Goal: Task Accomplishment & Management: Use online tool/utility

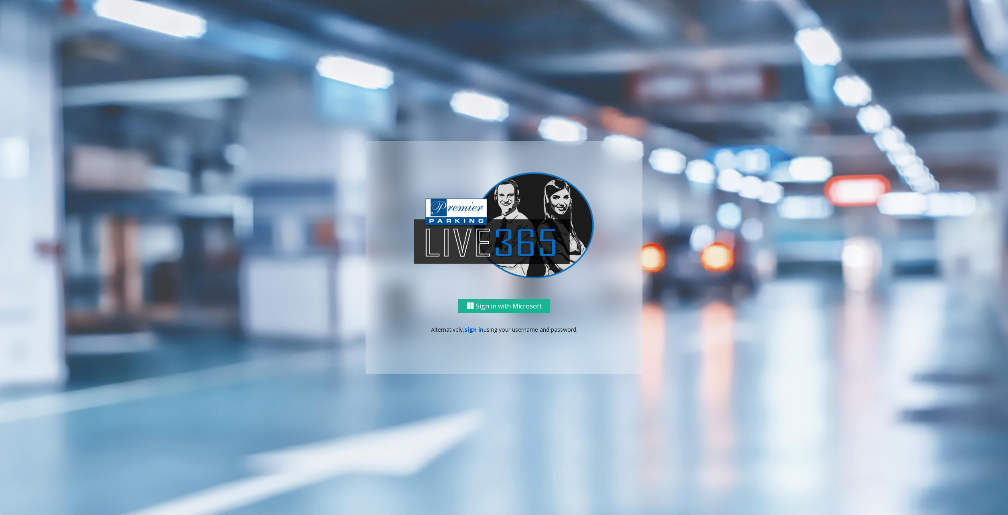
click at [474, 331] on link "sign in" at bounding box center [473, 330] width 19 height 8
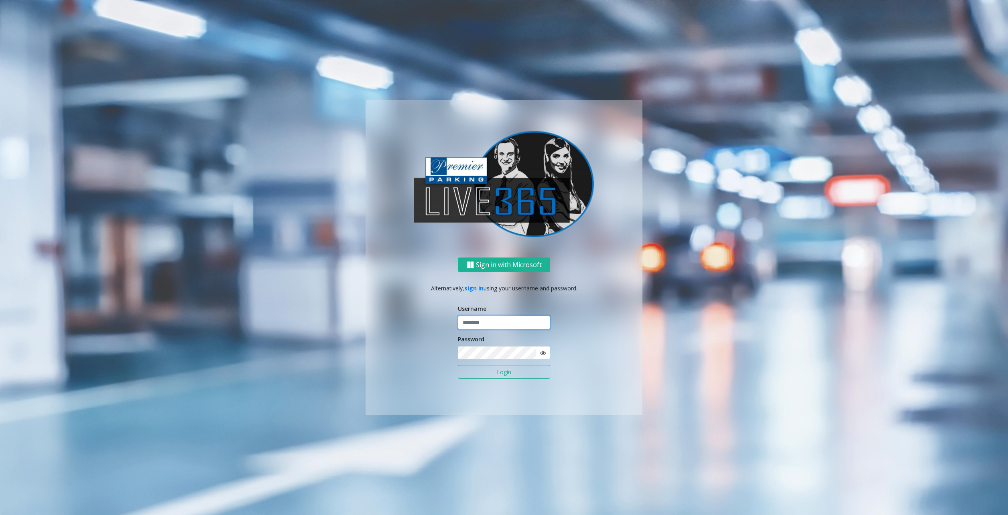
type input "********"
click at [503, 376] on button "Login" at bounding box center [504, 372] width 92 height 14
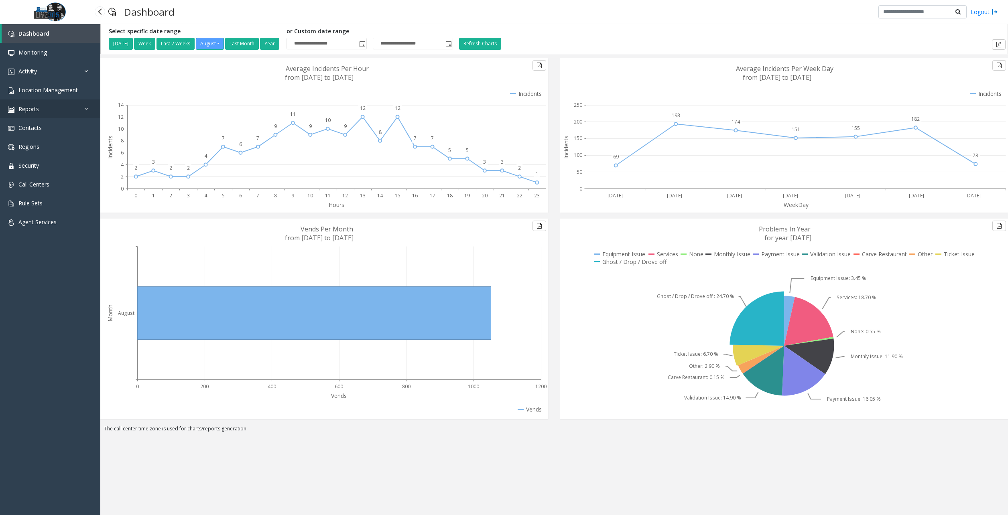
click at [51, 114] on link "Reports" at bounding box center [50, 108] width 100 height 19
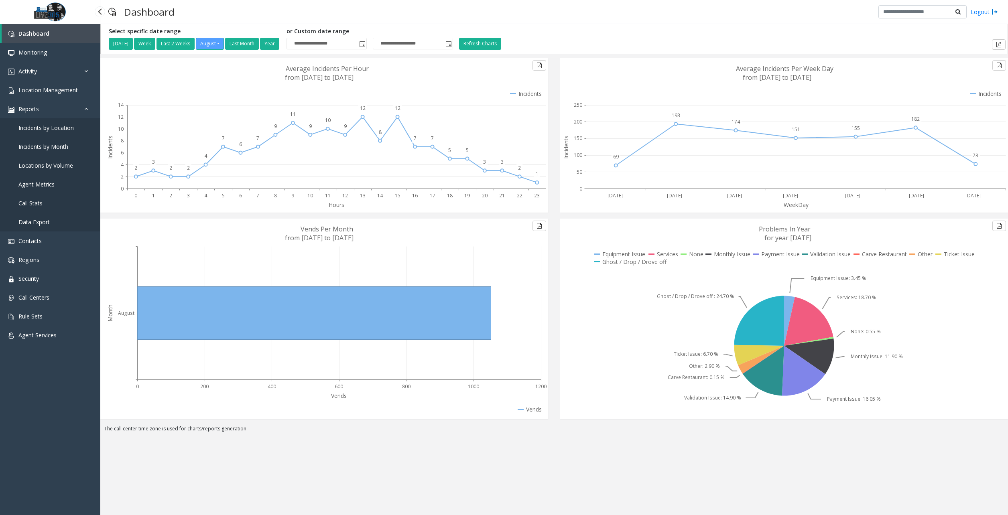
click at [41, 224] on span "Data Export" at bounding box center [33, 222] width 31 height 8
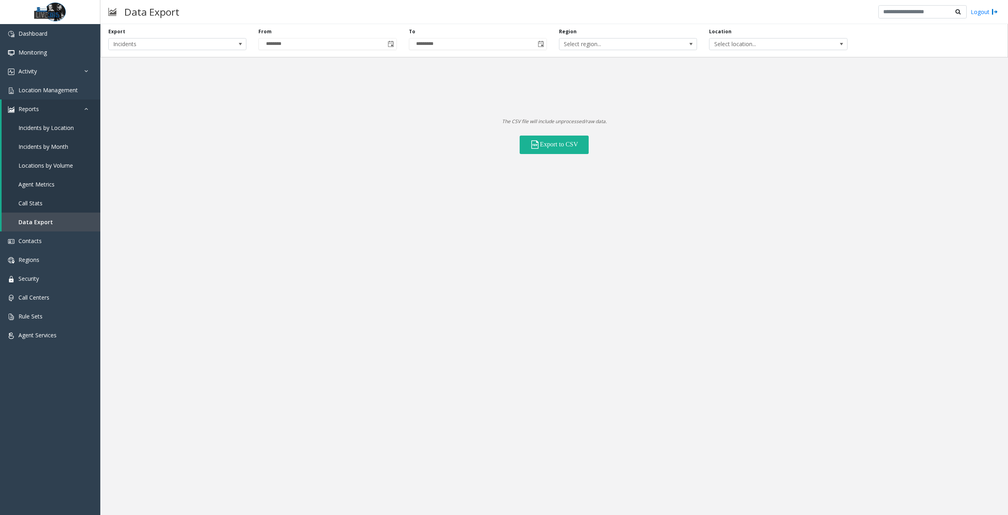
drag, startPoint x: 186, startPoint y: 51, endPoint x: 181, endPoint y: 52, distance: 5.3
click at [186, 51] on div "Export Incidents From ******** To ********* Region Select region... Location Se…" at bounding box center [553, 40] width 907 height 33
click at [140, 34] on div "Export Incidents" at bounding box center [177, 39] width 150 height 22
click at [140, 43] on span "Incidents" at bounding box center [164, 44] width 110 height 11
click at [131, 67] on li "Locations" at bounding box center [178, 67] width 136 height 11
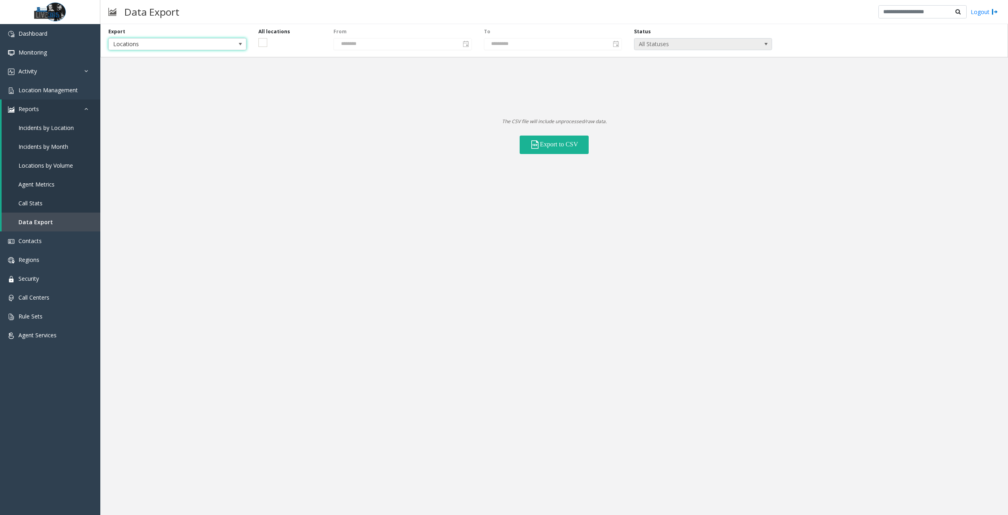
click at [685, 42] on span "All Statuses" at bounding box center [689, 44] width 110 height 11
click at [654, 74] on li "Inactive" at bounding box center [703, 76] width 136 height 11
click at [660, 51] on div "Export Locations All locations From ******** To ********* Status Inactive" at bounding box center [553, 40] width 907 height 33
click at [657, 45] on span "Inactive" at bounding box center [689, 44] width 110 height 11
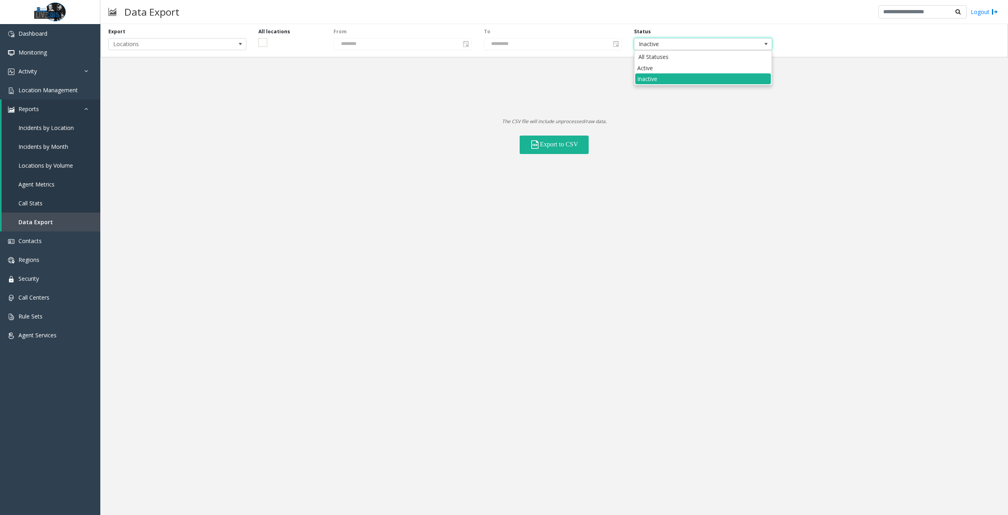
drag, startPoint x: 657, startPoint y: 46, endPoint x: 657, endPoint y: 64, distance: 17.7
click at [657, 64] on li "Active" at bounding box center [703, 68] width 136 height 11
click at [574, 149] on button "Export to CSV" at bounding box center [553, 145] width 69 height 18
